Goal: Task Accomplishment & Management: Use online tool/utility

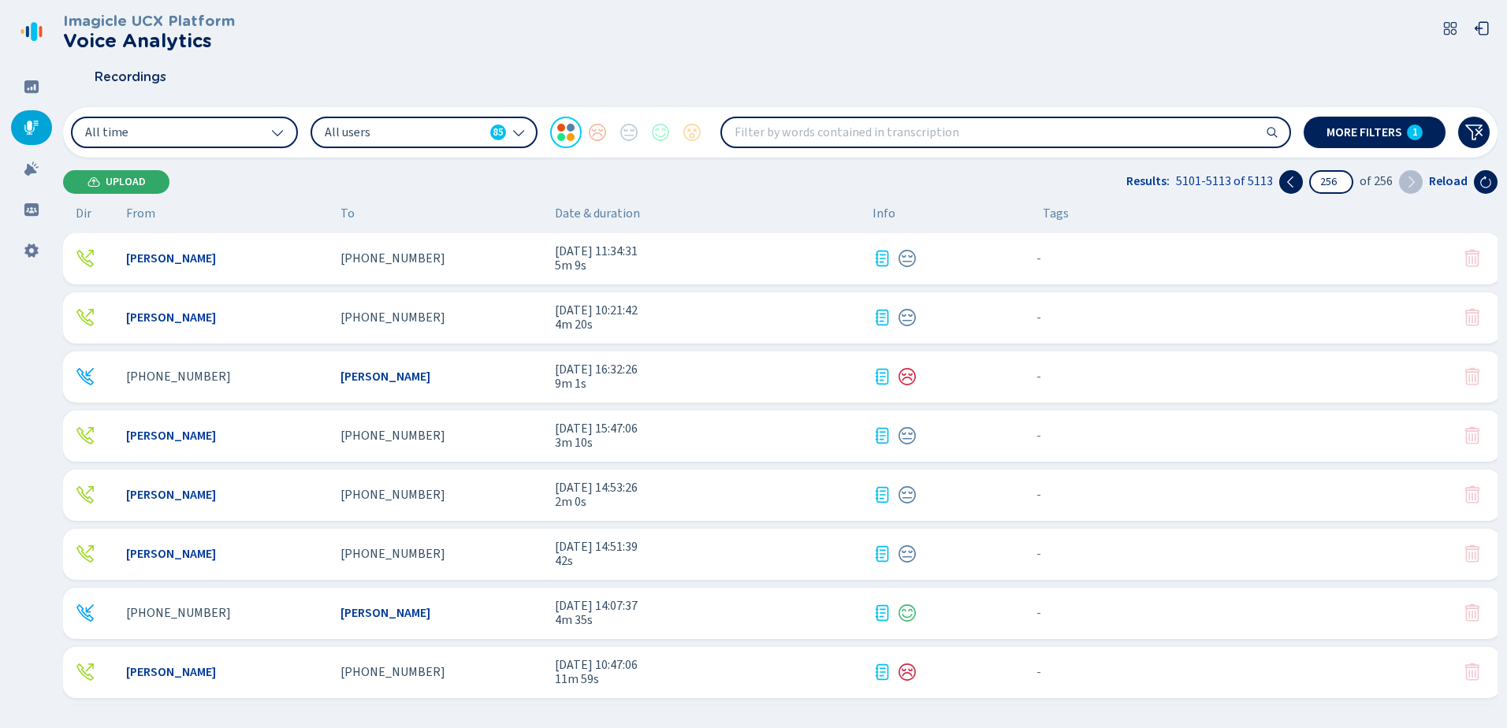
click at [117, 173] on button "Upload" at bounding box center [116, 182] width 106 height 24
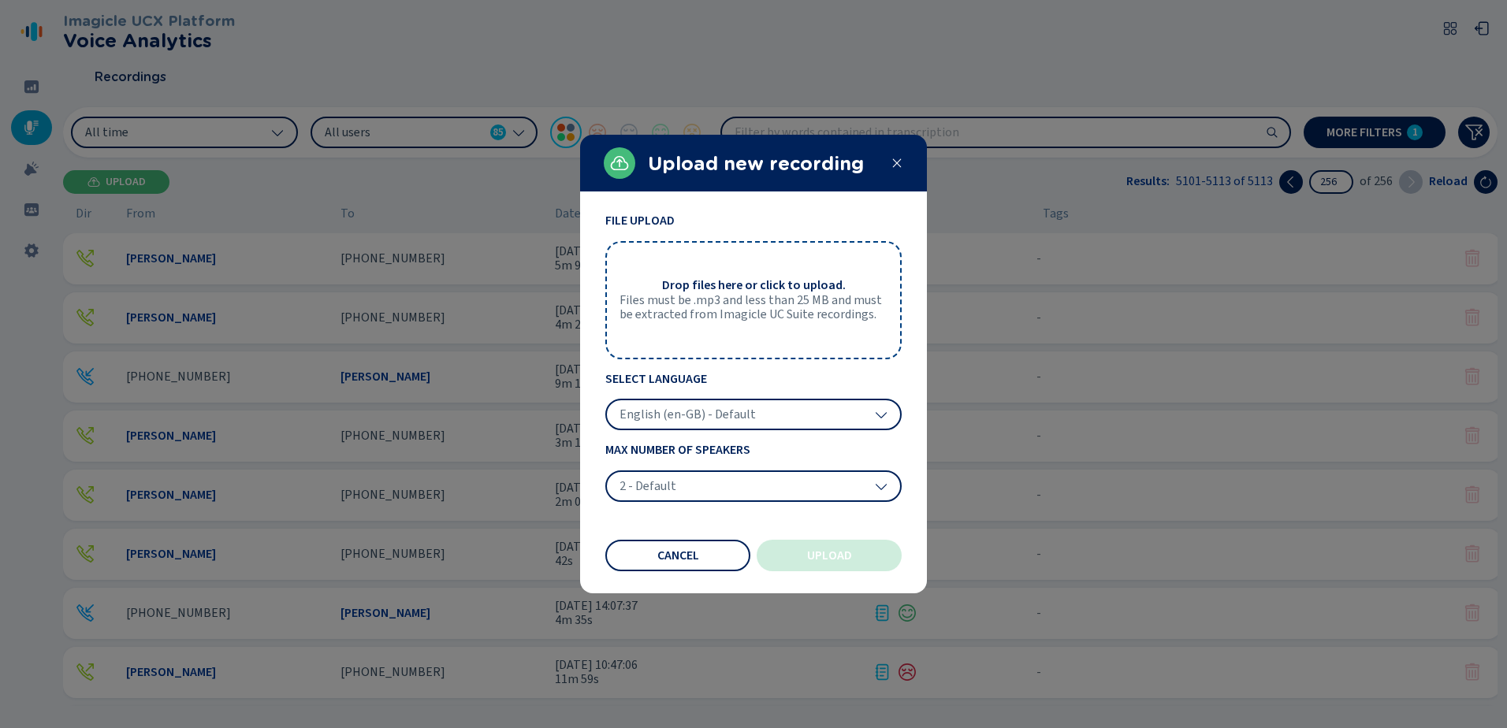
click at [896, 162] on icon at bounding box center [897, 163] width 9 height 9
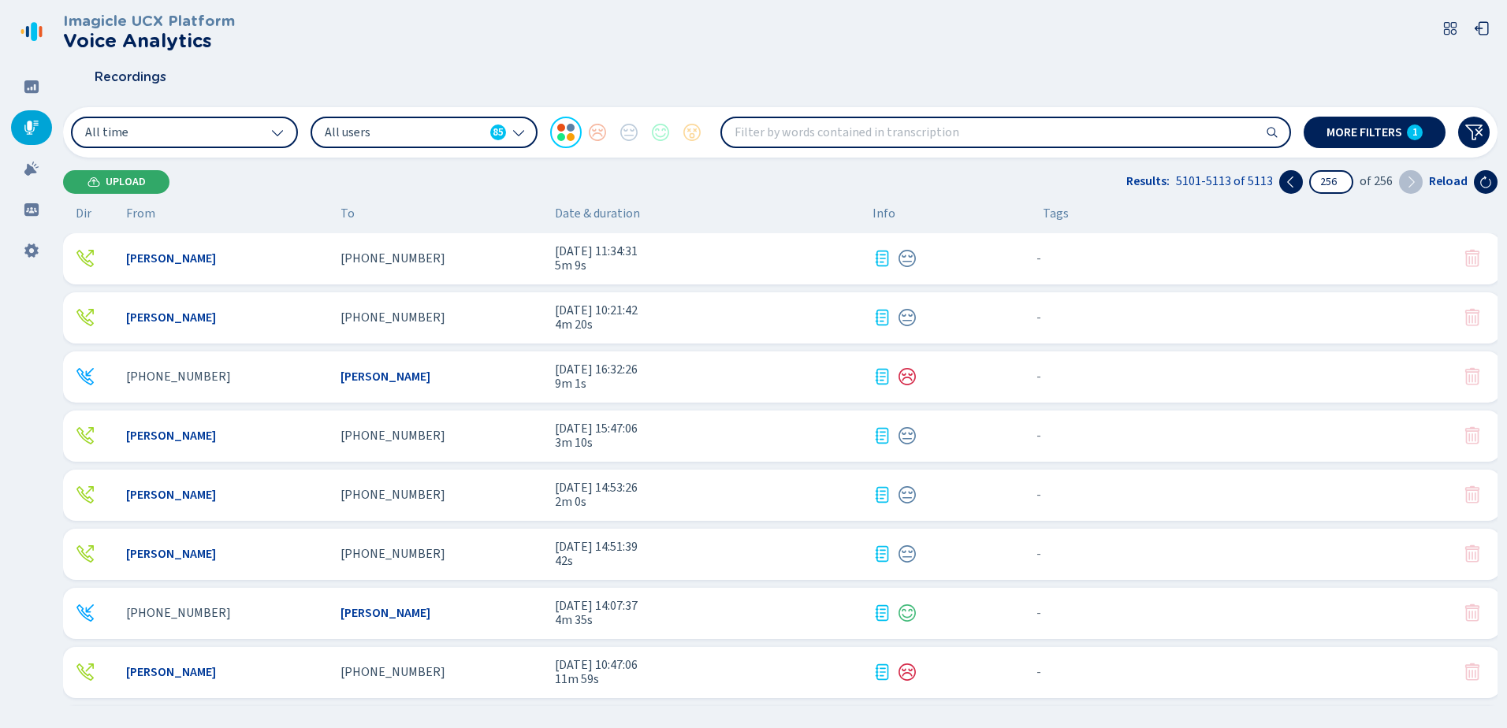
click at [95, 179] on icon at bounding box center [93, 182] width 13 height 13
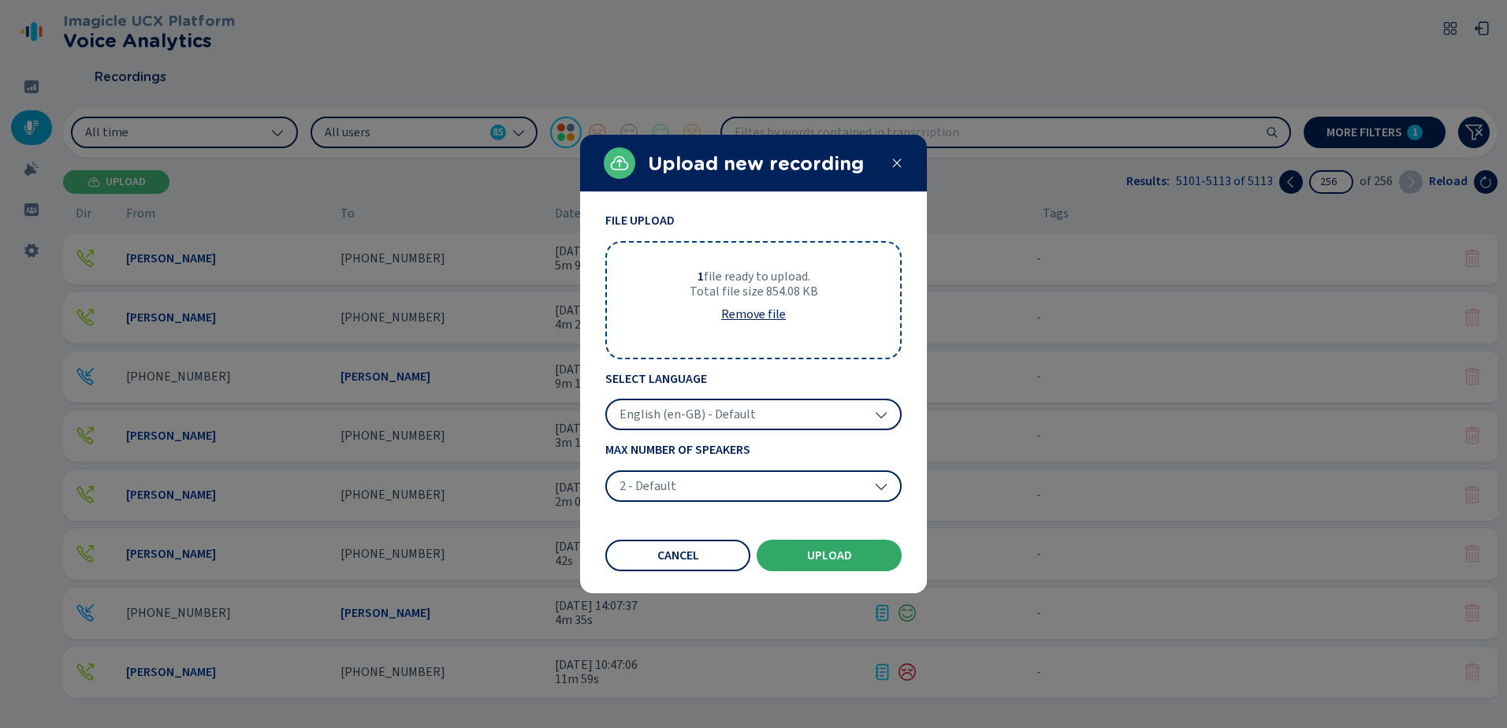
click at [824, 558] on span "Upload" at bounding box center [829, 555] width 45 height 13
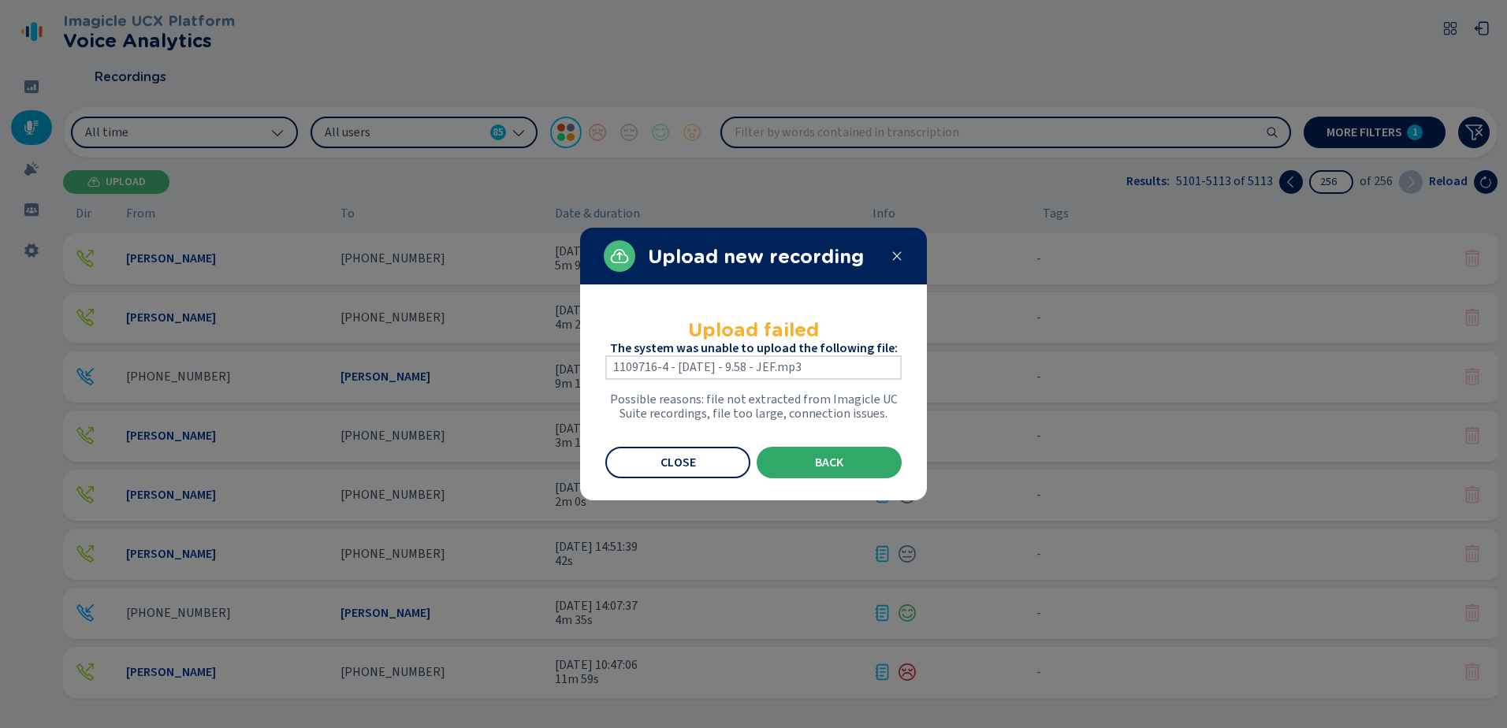
click at [809, 463] on button "Back" at bounding box center [829, 463] width 145 height 32
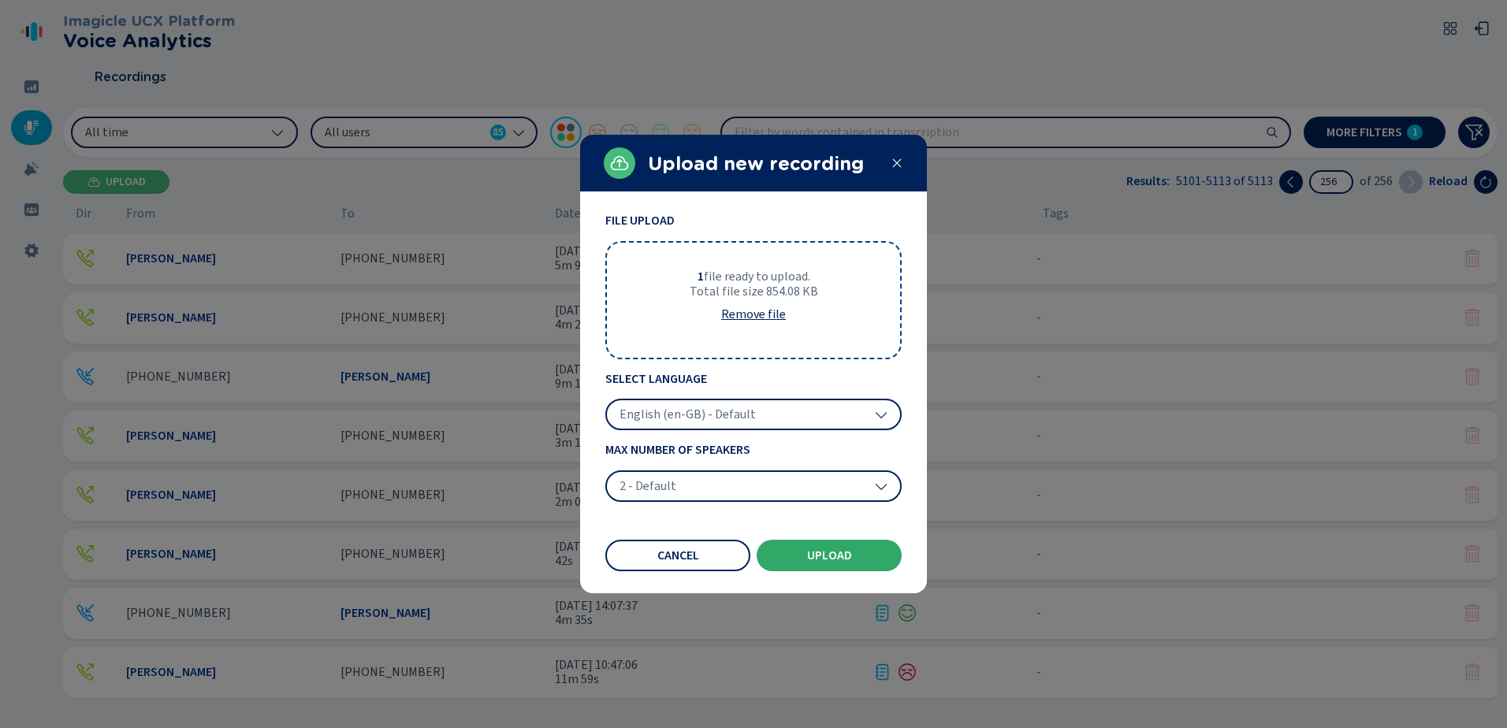
click at [812, 556] on span "Upload" at bounding box center [829, 555] width 45 height 13
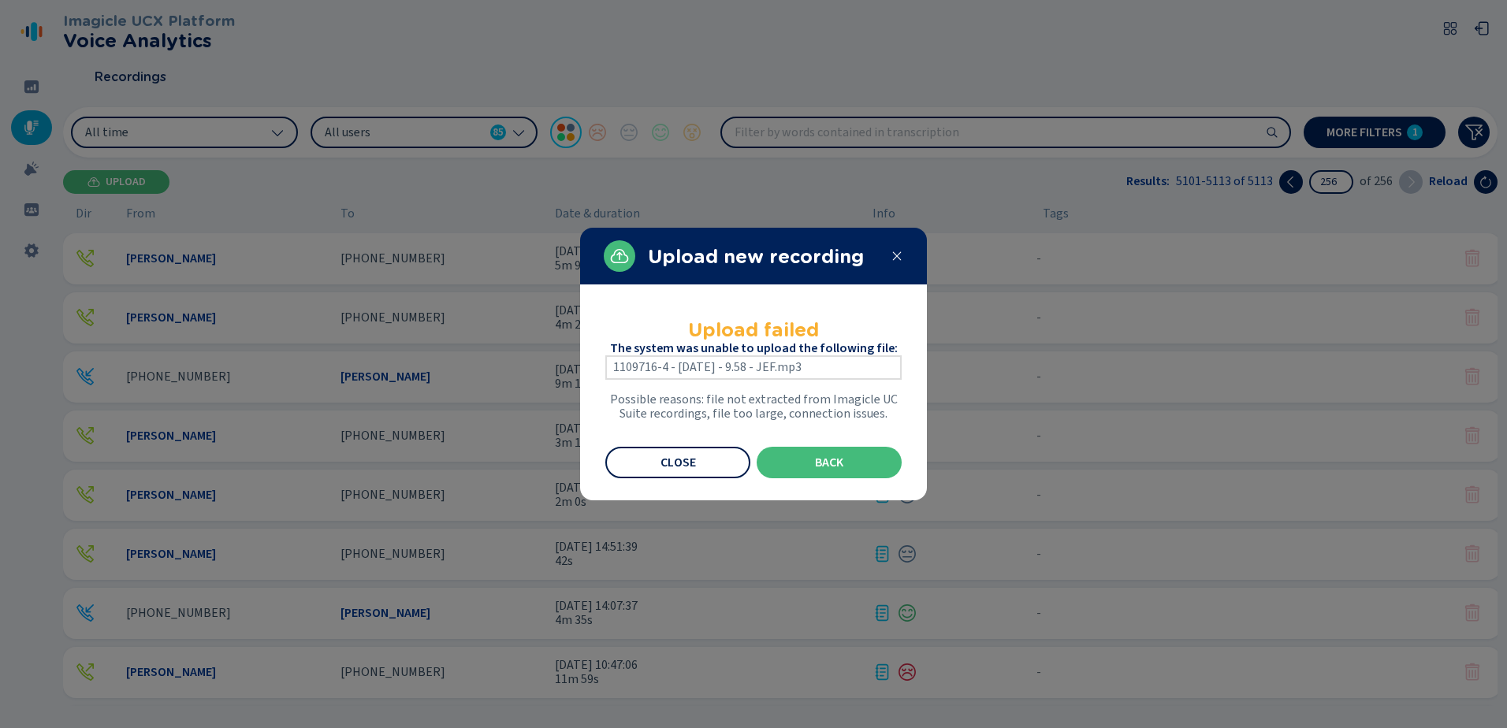
click at [692, 460] on span "Close" at bounding box center [678, 462] width 35 height 13
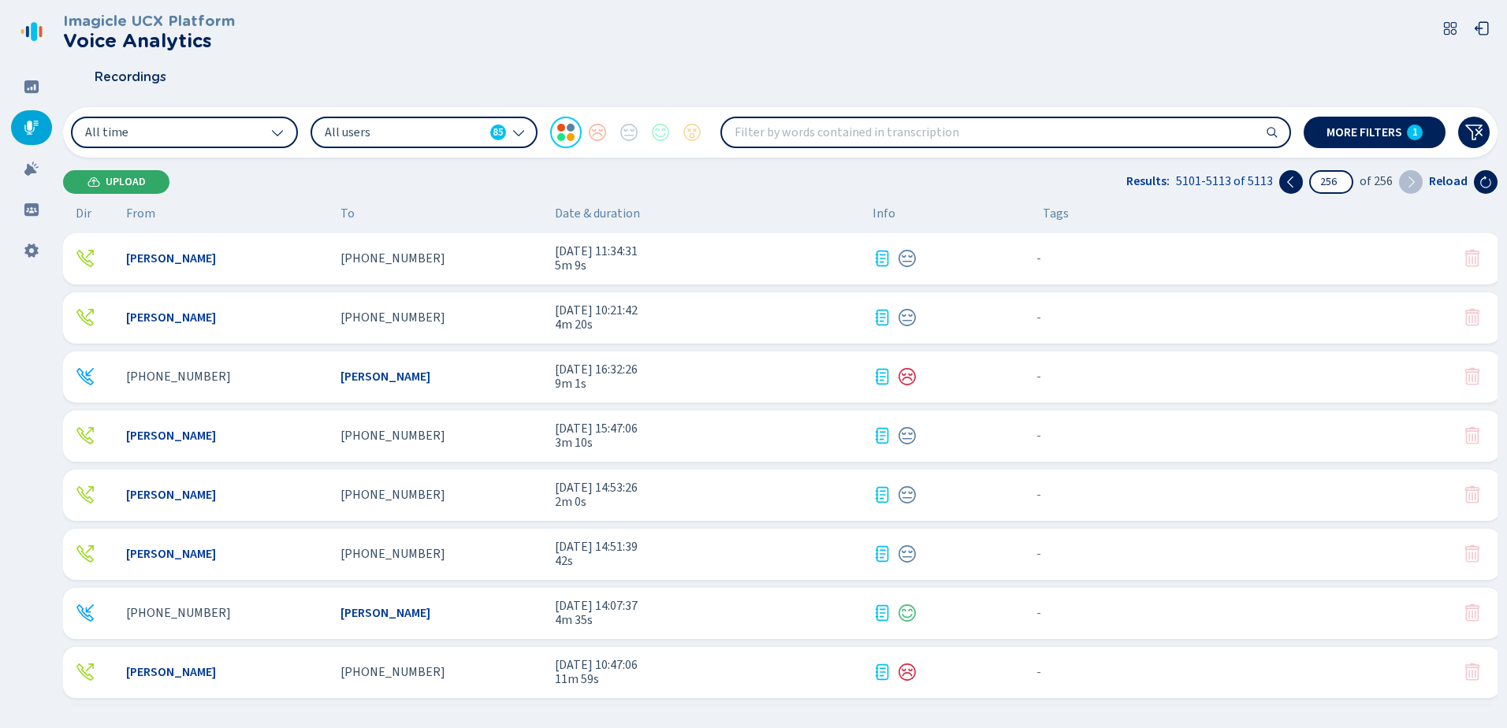
click at [108, 181] on span "Upload" at bounding box center [126, 182] width 40 height 13
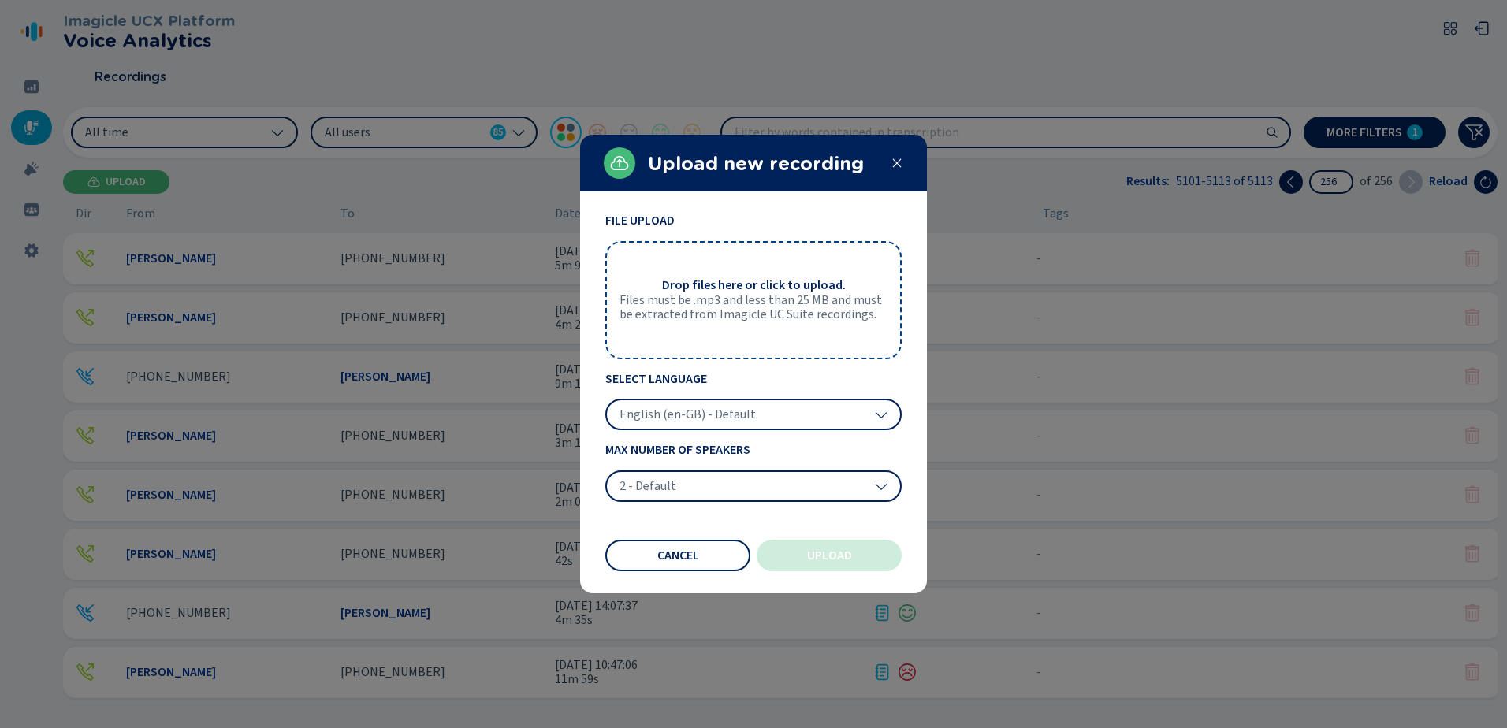
click at [893, 163] on icon at bounding box center [897, 163] width 13 height 13
